Goal: Information Seeking & Learning: Learn about a topic

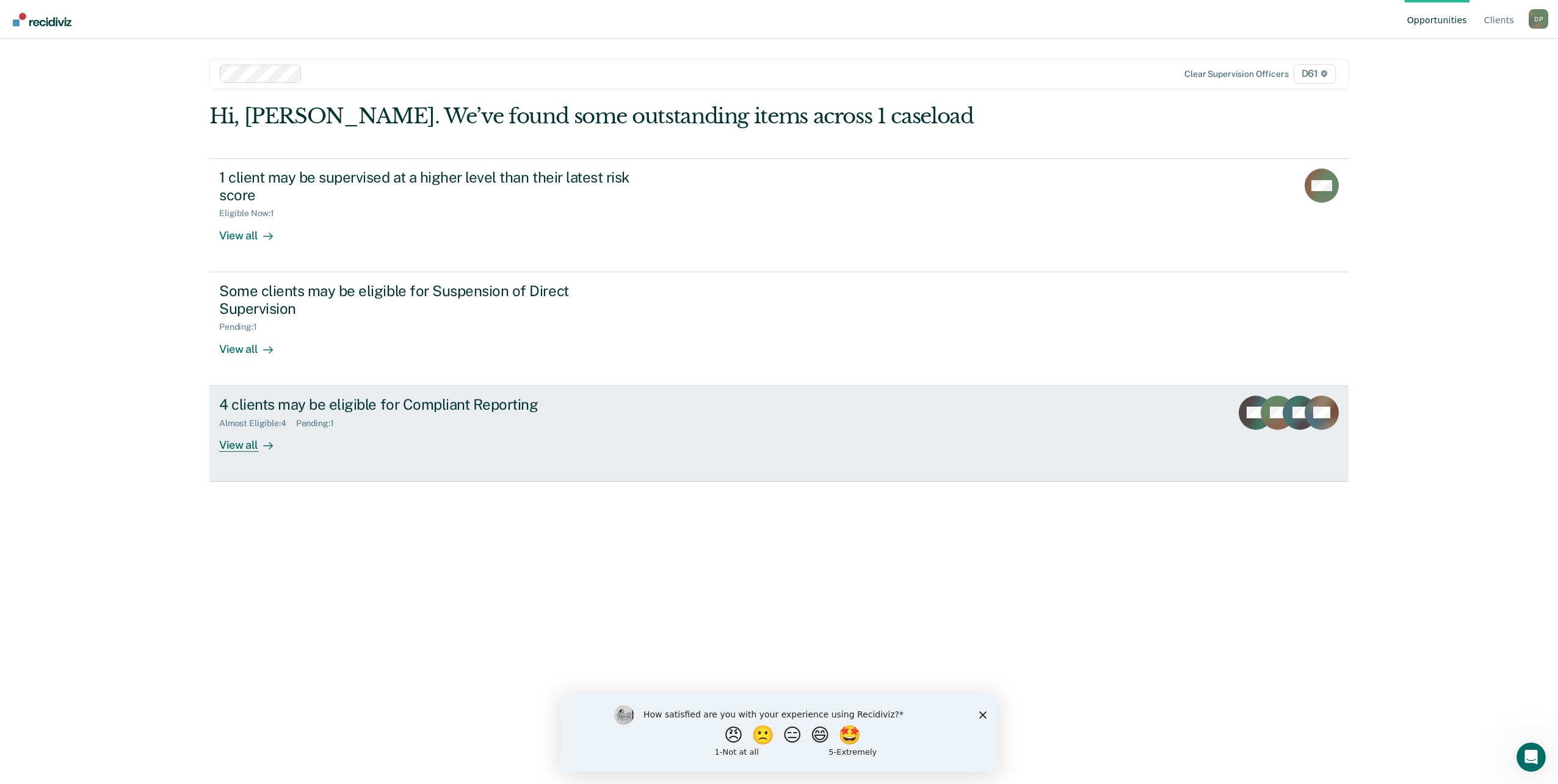
click at [726, 452] on link "4 clients may be eligible for Compliant Reporting Almost Eligible : 4 Pending :…" at bounding box center [779, 434] width 1139 height 96
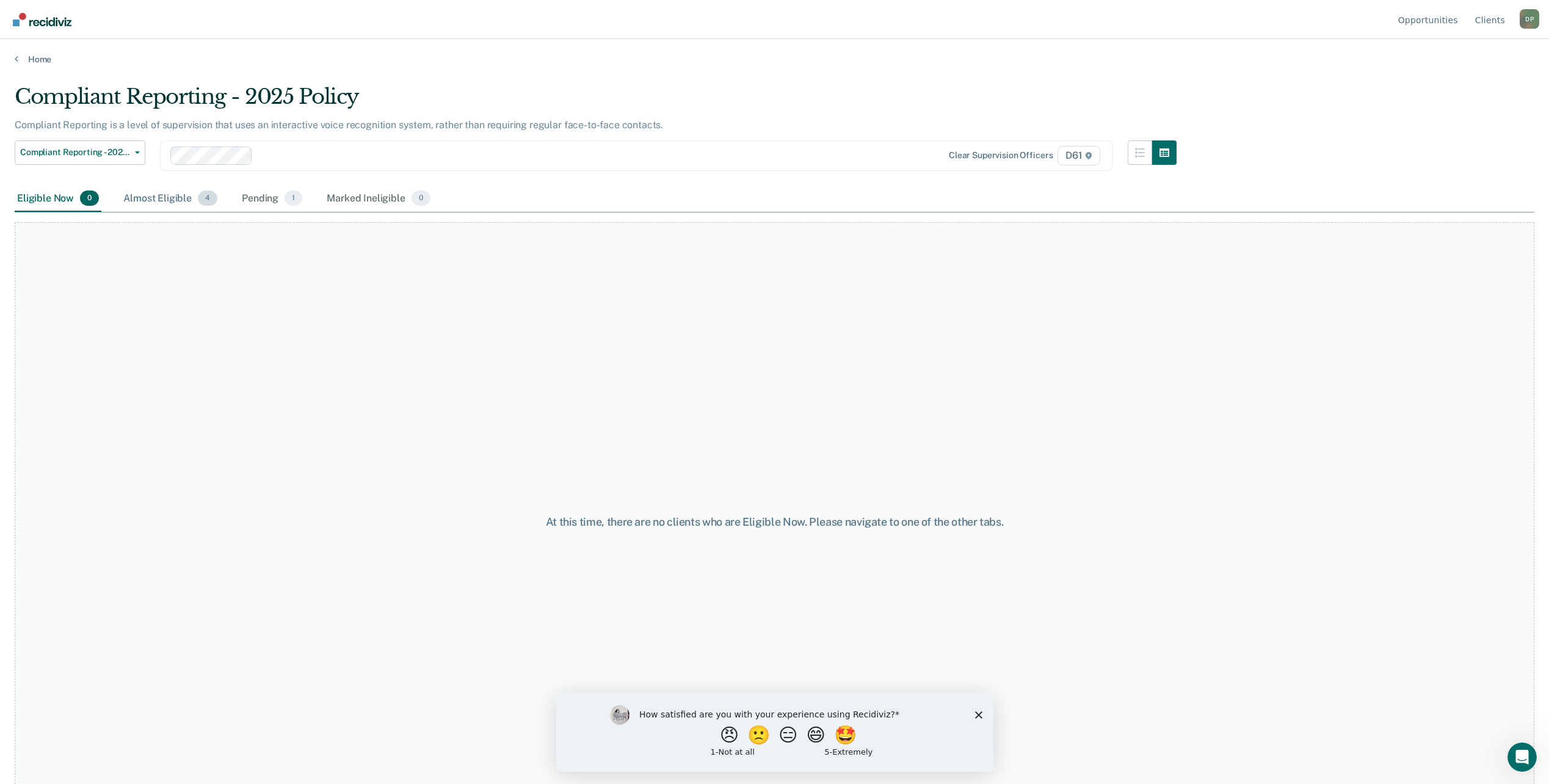
click at [185, 196] on div "Almost Eligible 4" at bounding box center [170, 198] width 99 height 27
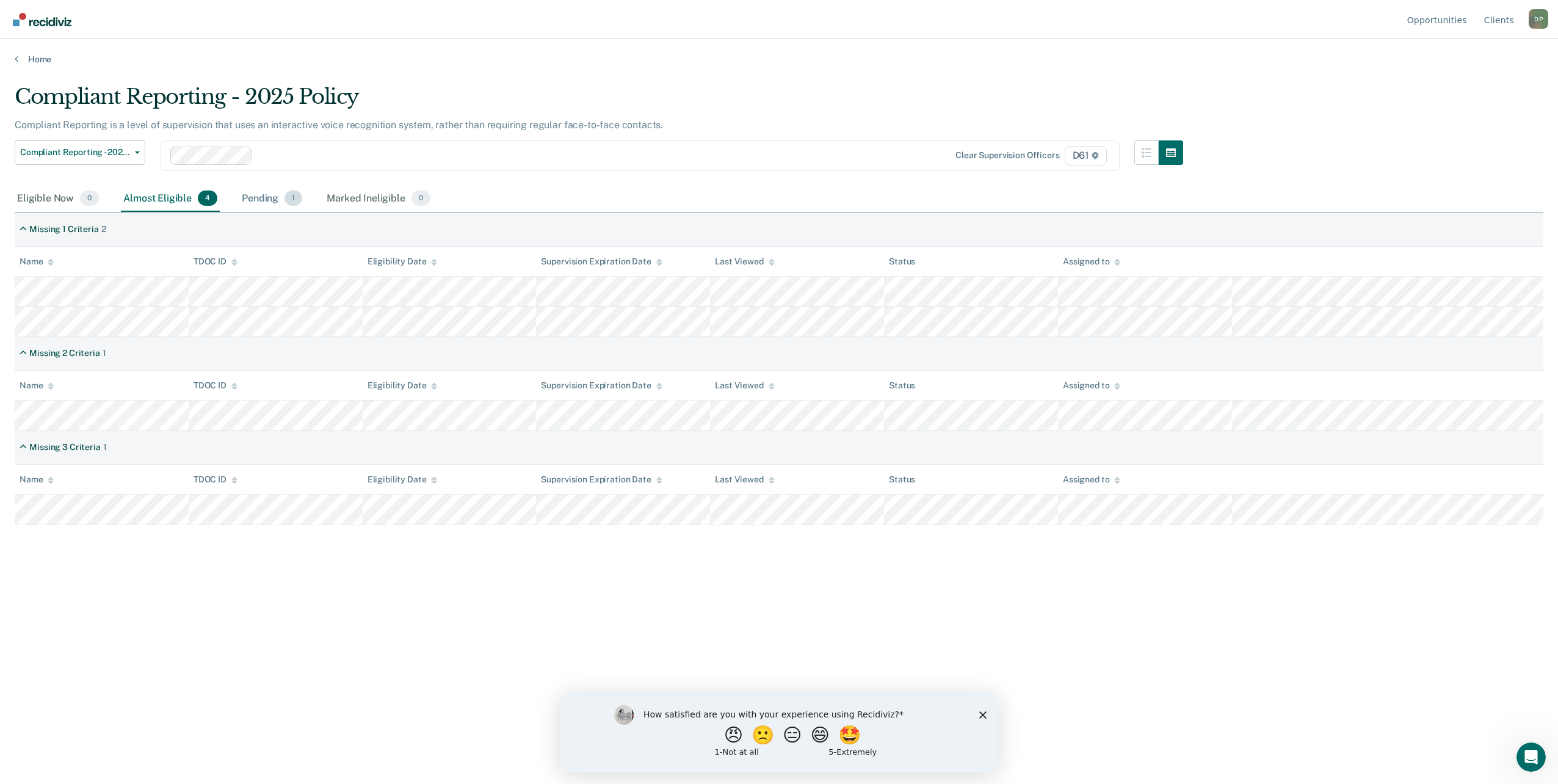
click at [256, 195] on div "Pending 1" at bounding box center [272, 198] width 66 height 27
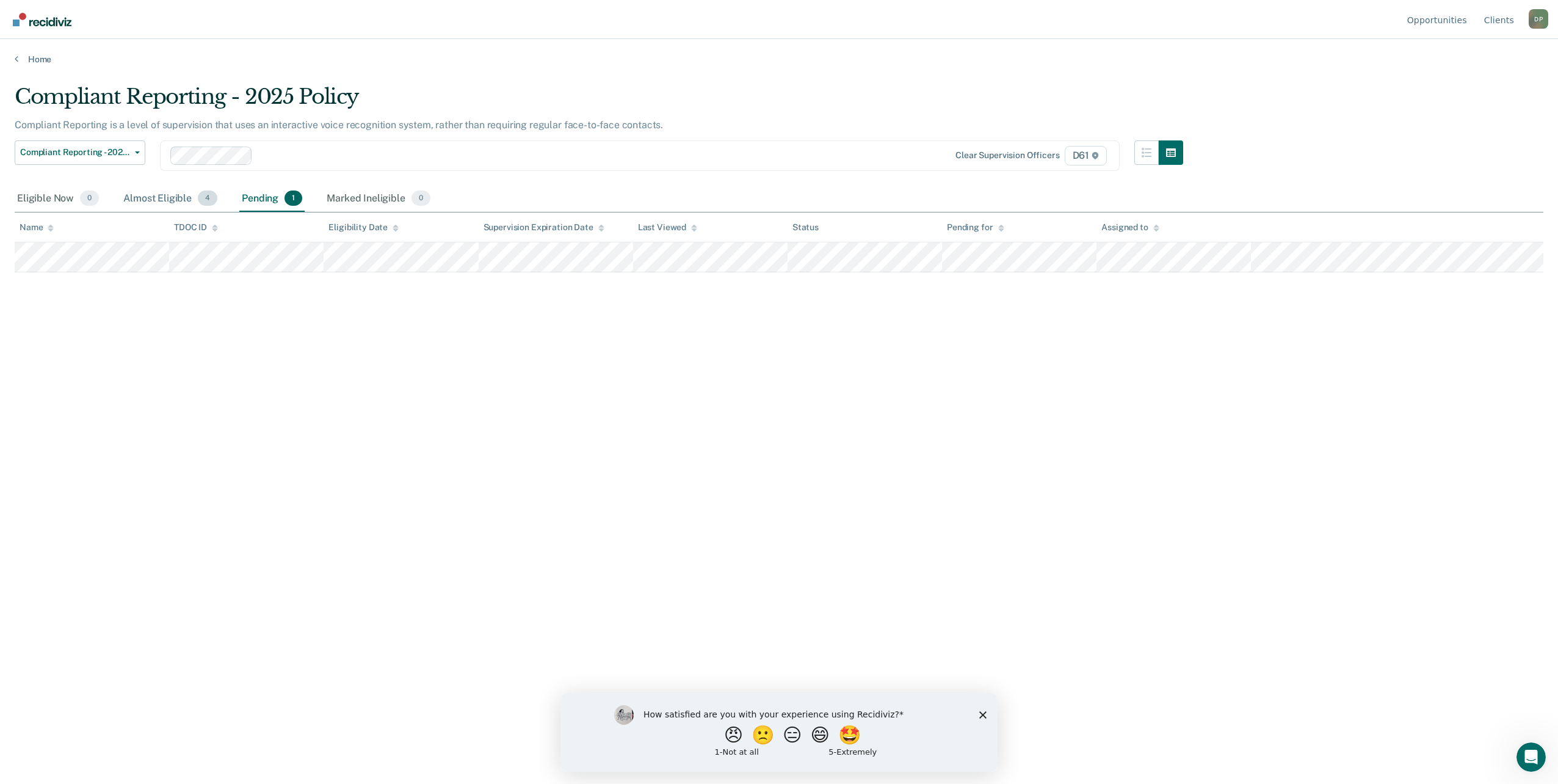
click at [174, 198] on div "Almost Eligible 4" at bounding box center [170, 198] width 99 height 27
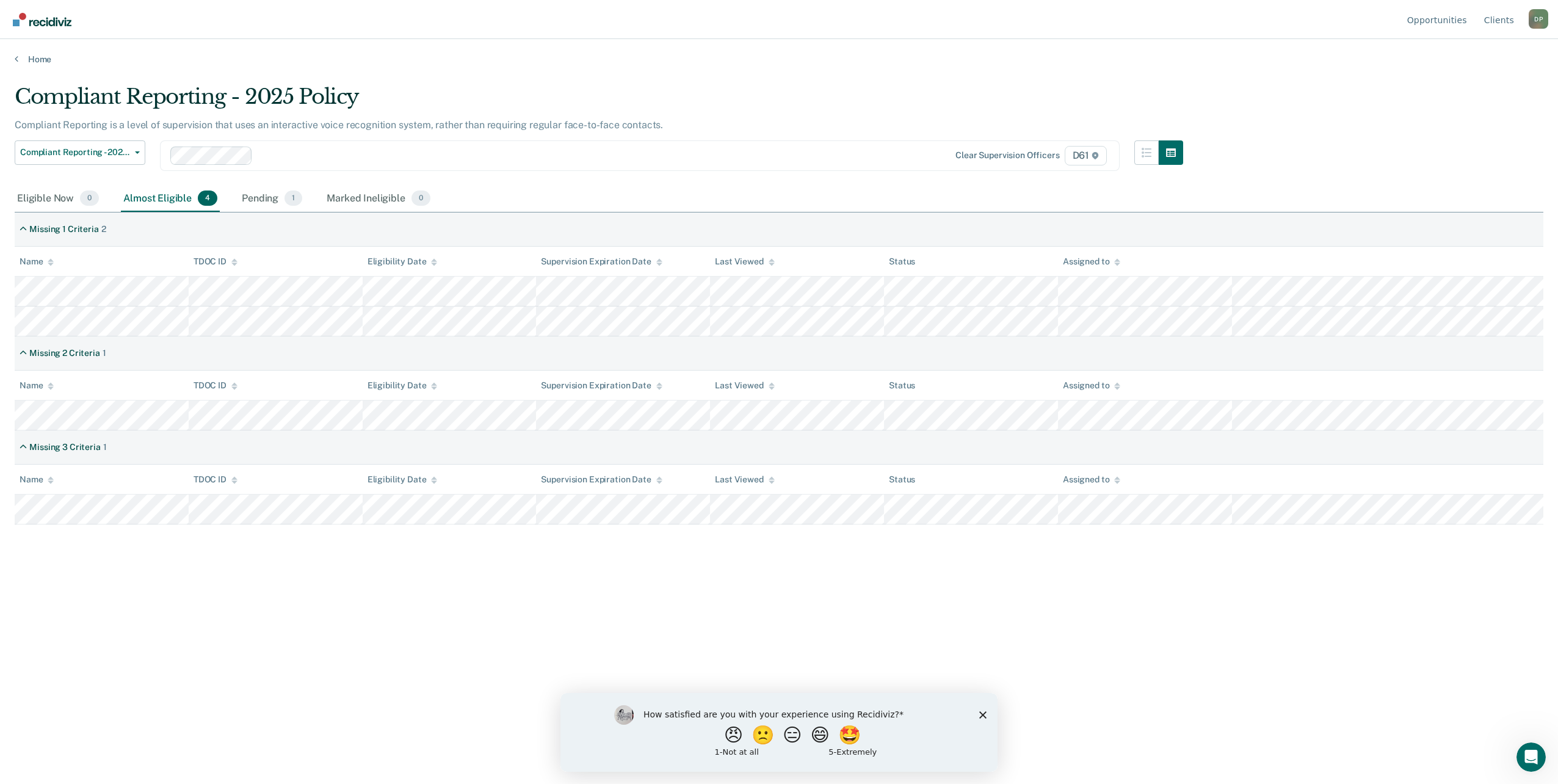
click at [977, 713] on div "How satisfied are you with your experience using Recidiviz? 😠 🙁 😑 😄 🤩 1 - Not a…" at bounding box center [779, 732] width 437 height 79
click at [981, 713] on icon "Close survey" at bounding box center [983, 714] width 7 height 7
